Goal: Information Seeking & Learning: Learn about a topic

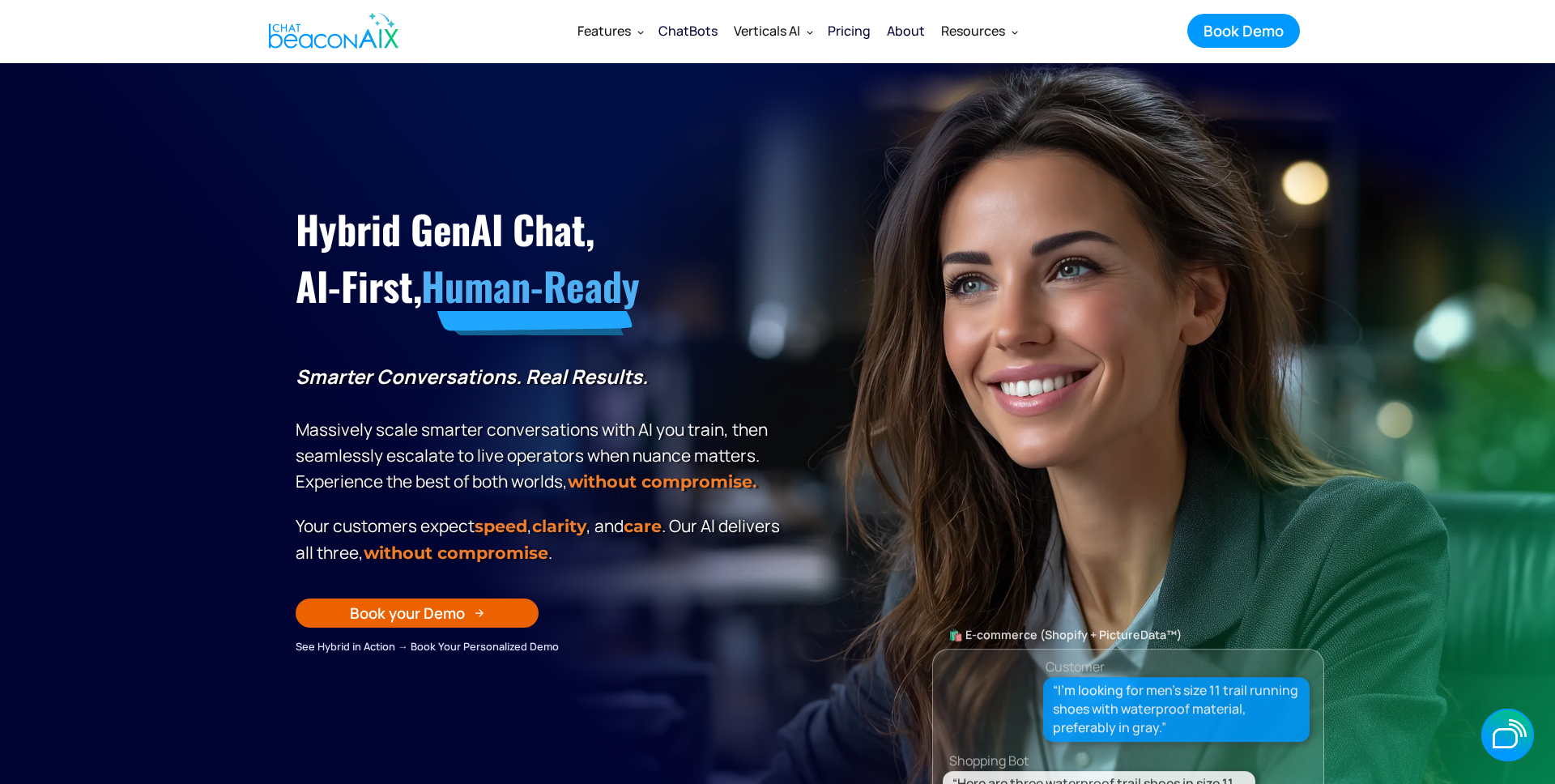
click at [833, 34] on div "Pricing" at bounding box center [849, 31] width 43 height 23
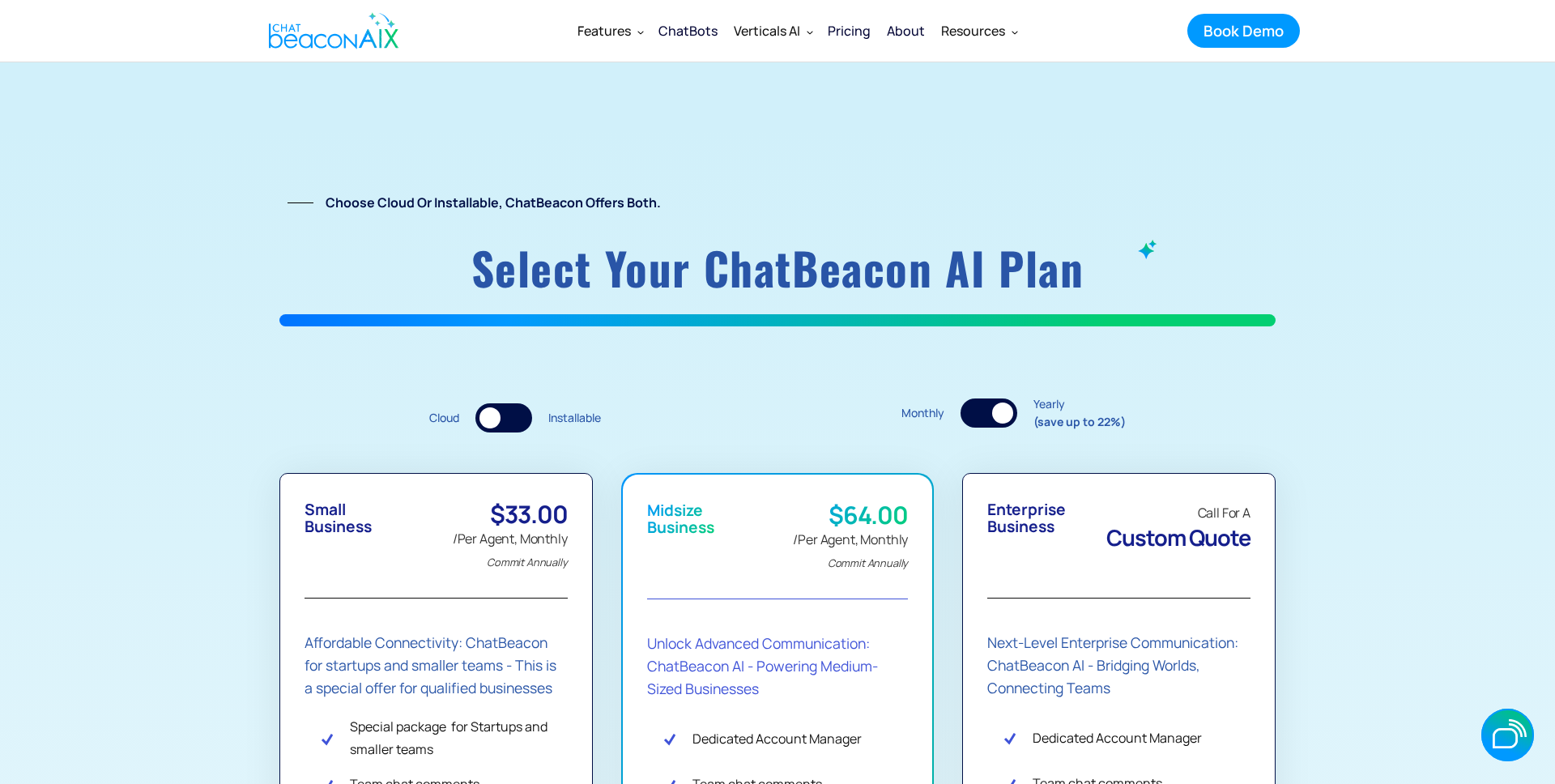
scroll to position [4, 0]
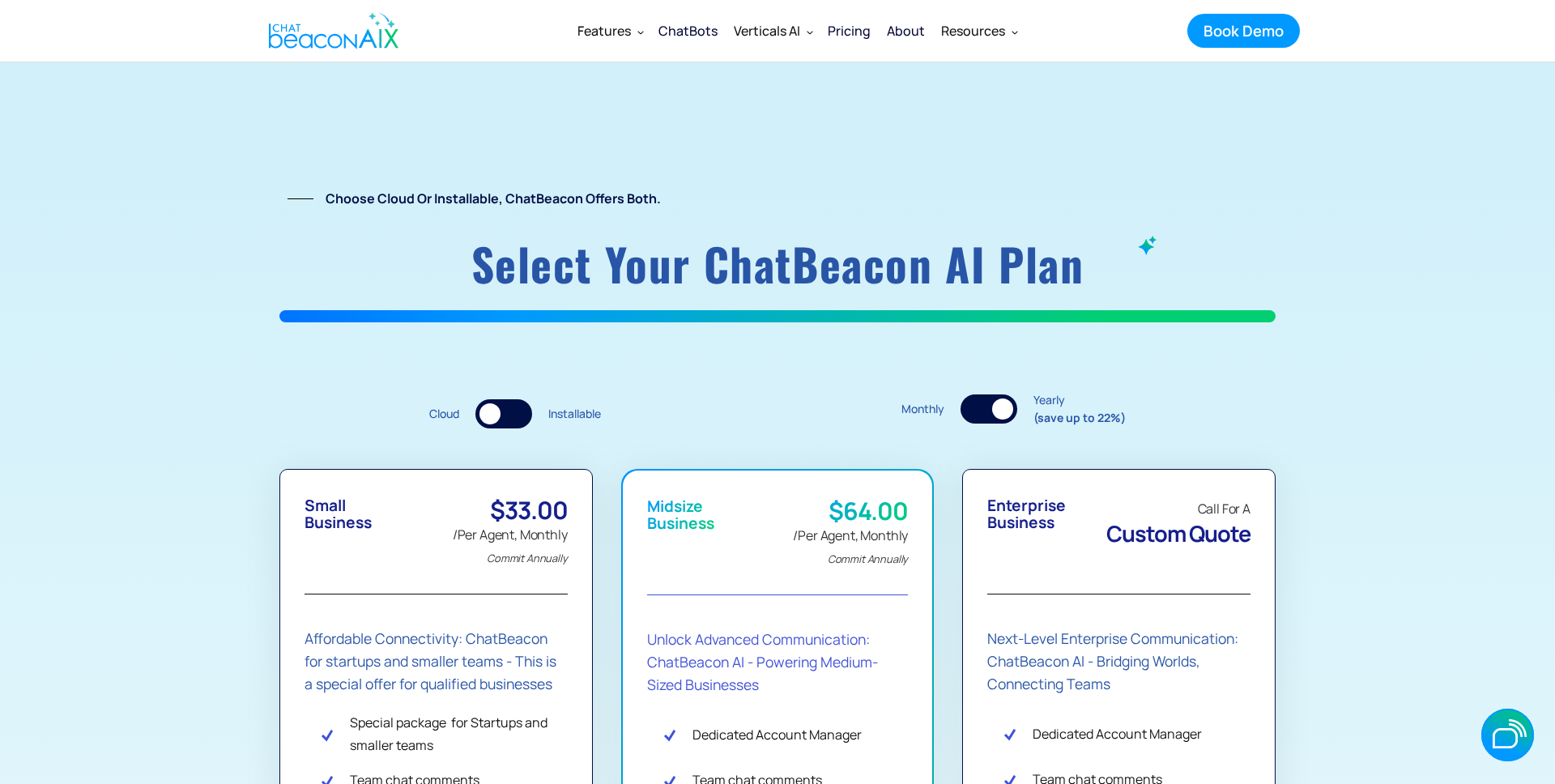
click at [836, 33] on div "Pricing" at bounding box center [849, 31] width 43 height 23
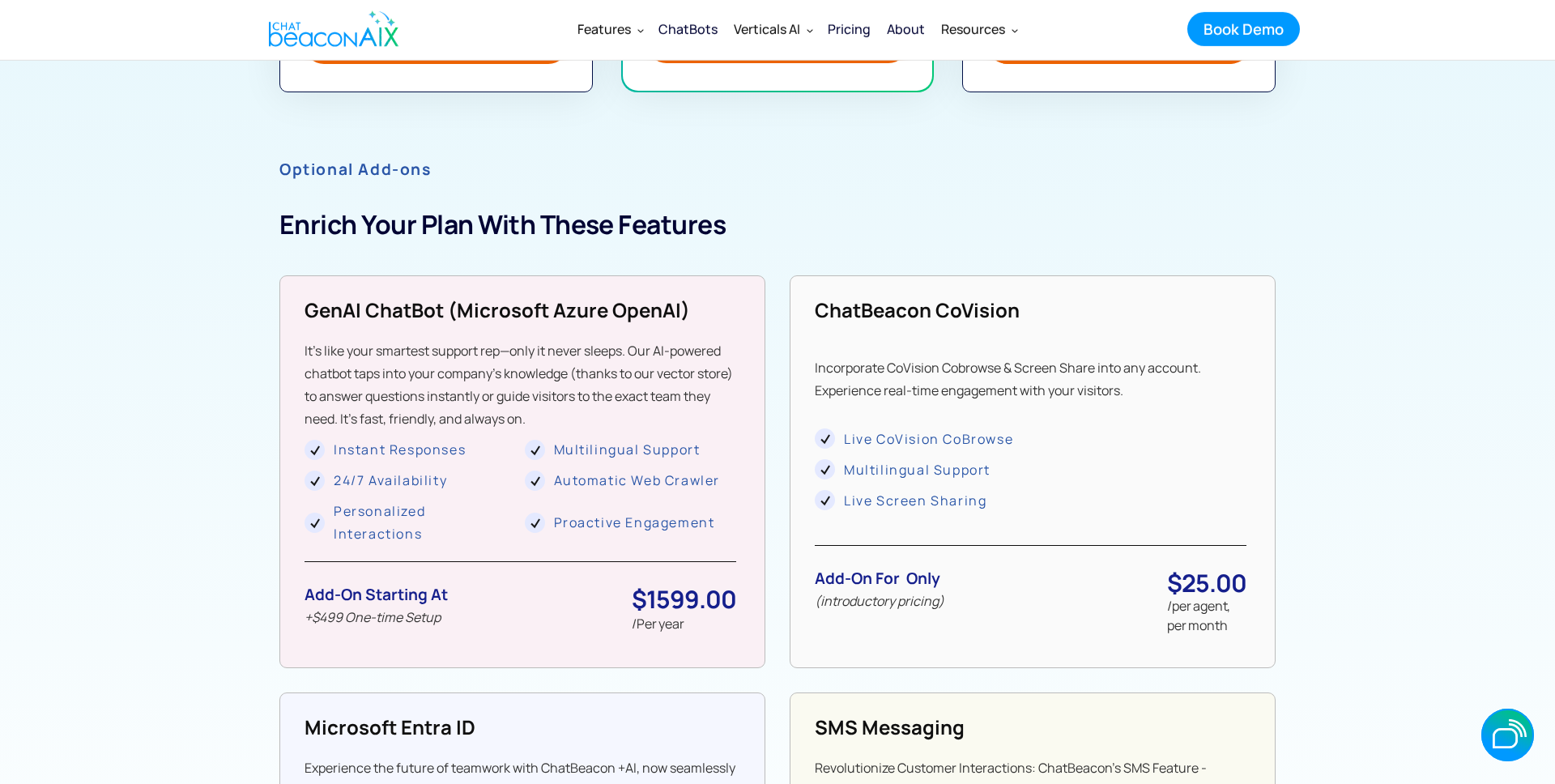
scroll to position [1127, 0]
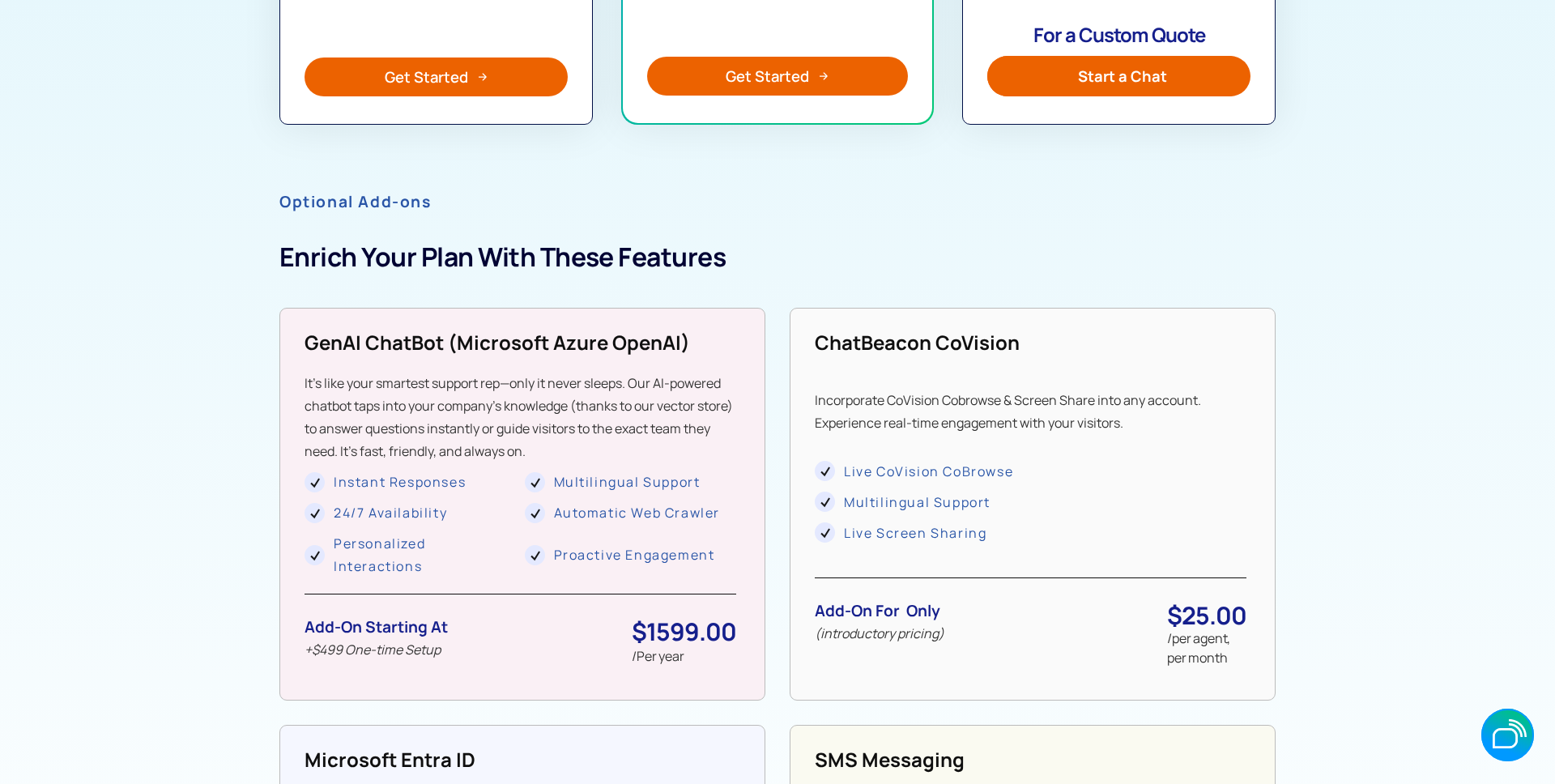
scroll to position [1208, 0]
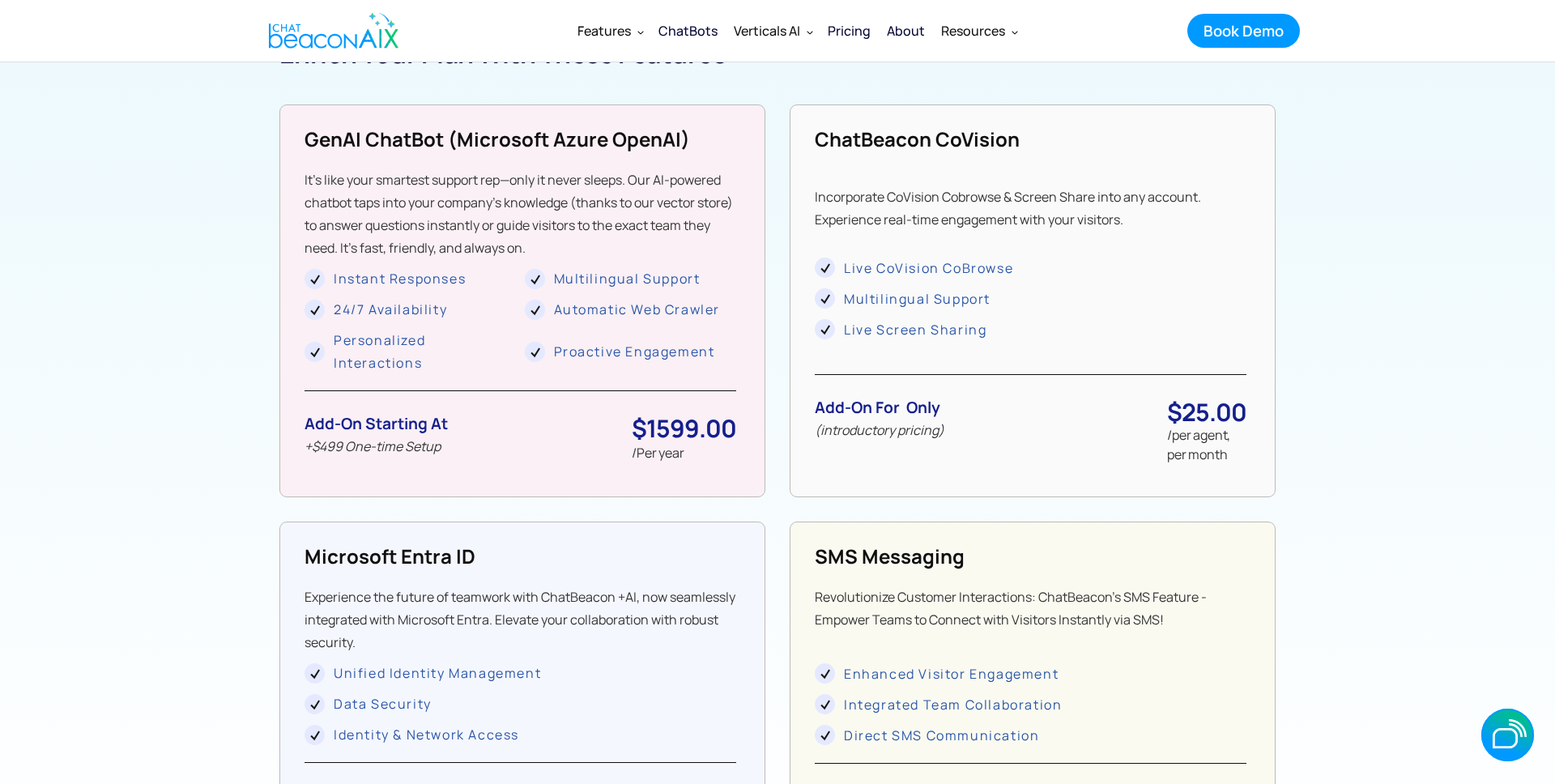
scroll to position [1313, 0]
